Goal: Task Accomplishment & Management: Manage account settings

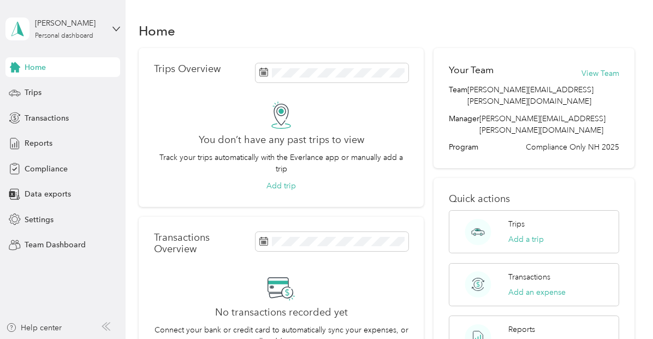
click at [121, 28] on aside "[PERSON_NAME] Personal dashboard Home Trips Transactions Reports Compliance Dat…" at bounding box center [63, 169] width 126 height 339
click at [117, 32] on icon at bounding box center [116, 29] width 8 height 8
click at [66, 93] on div "Team dashboard Personal dashboard Log out" at bounding box center [182, 108] width 338 height 69
click at [114, 32] on icon at bounding box center [116, 29] width 8 height 8
click at [59, 93] on div "Team dashboard Personal dashboard Log out" at bounding box center [182, 114] width 338 height 69
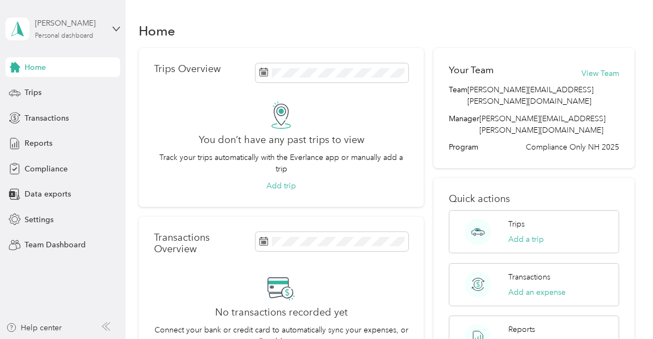
click at [62, 36] on div "Personal dashboard" at bounding box center [64, 36] width 58 height 7
click at [52, 89] on div "Team dashboard" at bounding box center [44, 87] width 58 height 11
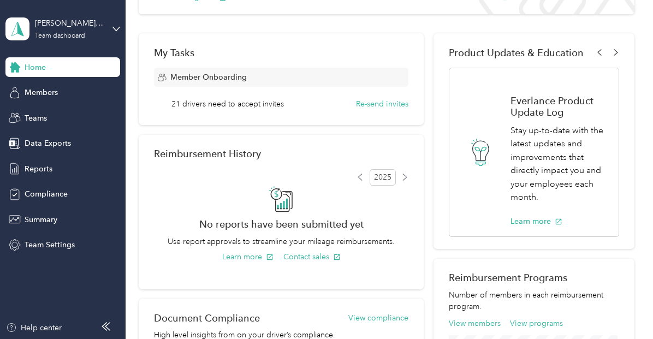
scroll to position [97, 0]
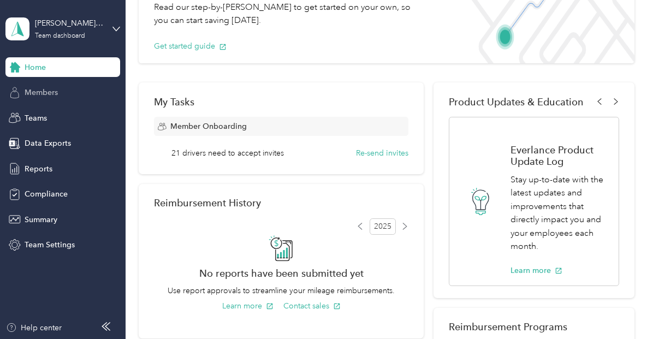
click at [49, 88] on span "Members" at bounding box center [41, 92] width 33 height 11
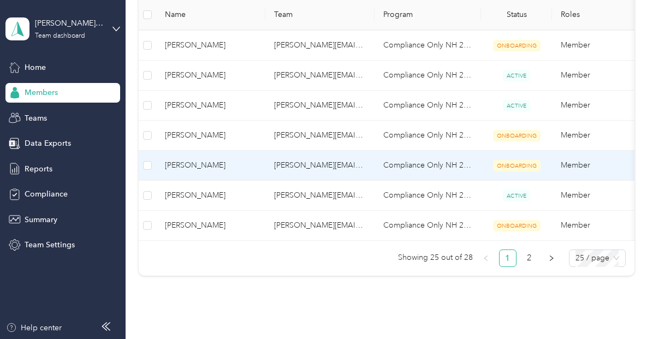
scroll to position [713, 0]
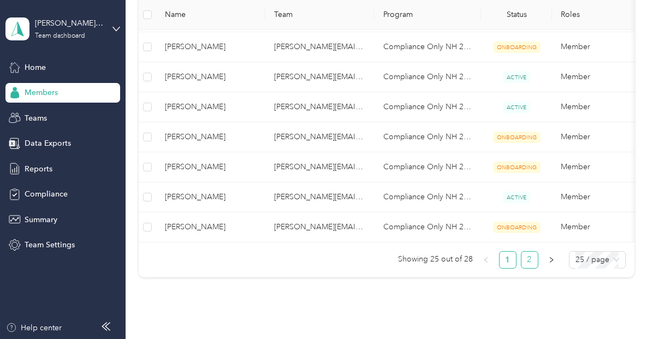
click at [530, 263] on link "2" at bounding box center [529, 260] width 16 height 16
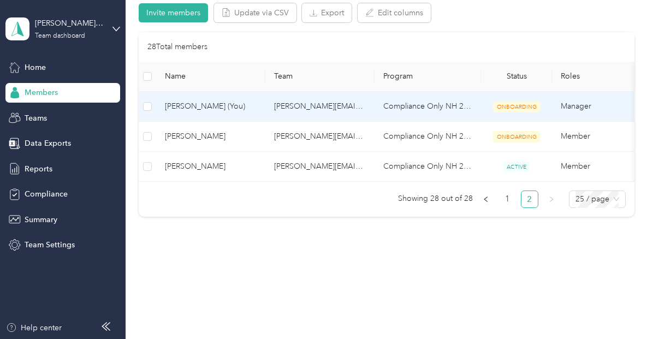
click at [510, 101] on span "ONBOARDING" at bounding box center [517, 106] width 48 height 11
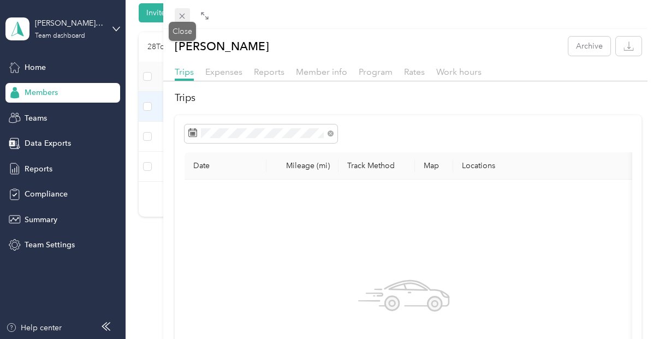
click at [185, 16] on icon at bounding box center [181, 15] width 9 height 9
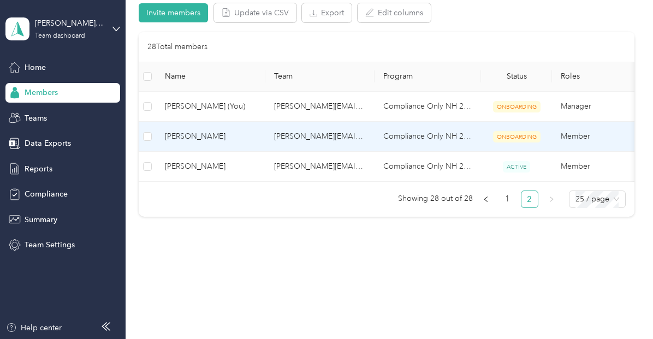
click at [203, 130] on span "[PERSON_NAME]" at bounding box center [211, 136] width 92 height 12
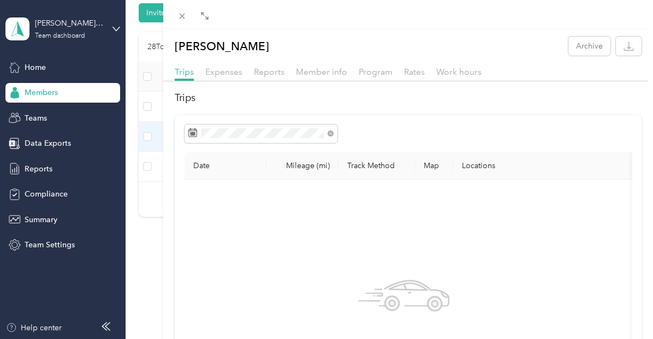
click at [312, 78] on div "Member info" at bounding box center [321, 73] width 51 height 14
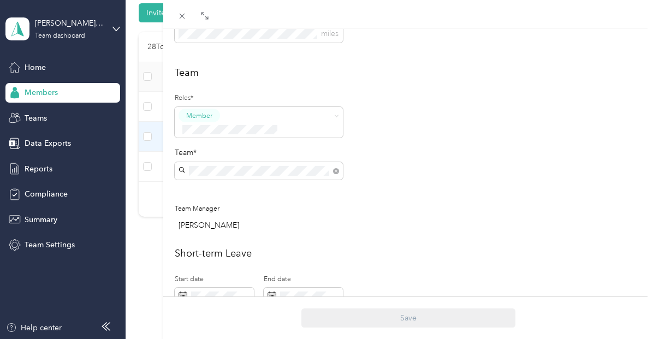
scroll to position [426, 0]
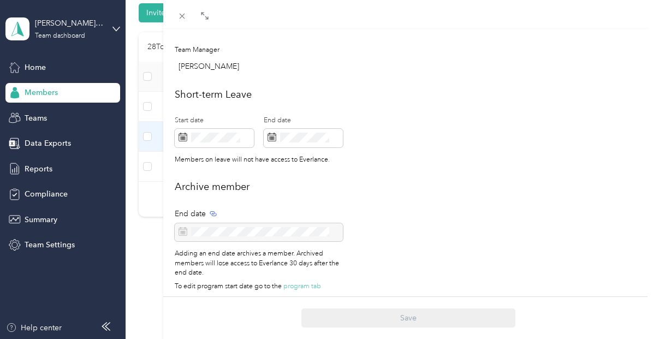
click at [132, 35] on div "[PERSON_NAME] Archive Trips Expenses Reports Member info Program Rates Work hou…" at bounding box center [326, 169] width 653 height 339
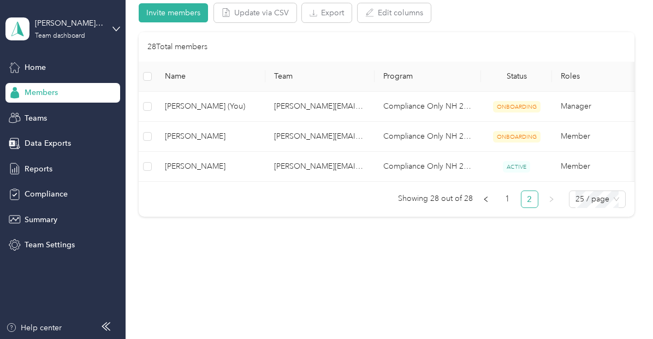
scroll to position [415, 0]
